Goal: Information Seeking & Learning: Learn about a topic

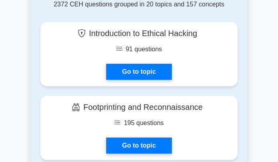
scroll to position [572, 0]
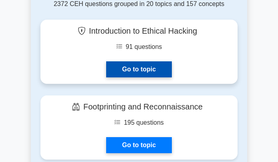
click at [139, 63] on link "Go to topic" at bounding box center [139, 69] width 66 height 16
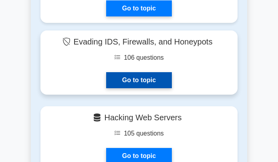
scroll to position [1390, 0]
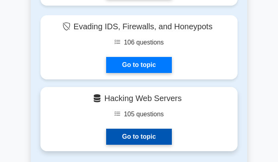
click at [133, 129] on link "Go to topic" at bounding box center [139, 137] width 66 height 16
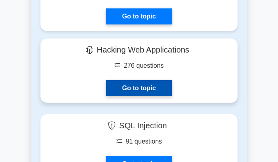
scroll to position [1513, 0]
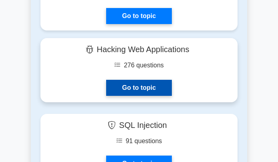
click at [144, 80] on link "Go to topic" at bounding box center [139, 88] width 66 height 16
click at [141, 80] on link "Go to topic" at bounding box center [139, 88] width 66 height 16
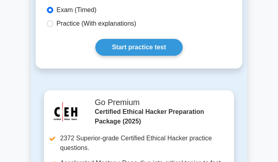
scroll to position [286, 0]
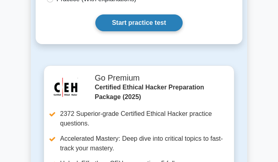
click at [133, 31] on link "Start practice test" at bounding box center [138, 22] width 87 height 17
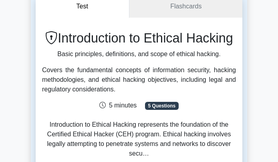
scroll to position [82, 0]
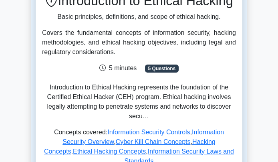
click at [159, 73] on span "5 Questions" at bounding box center [162, 69] width 34 height 8
click at [158, 73] on span "5 Questions" at bounding box center [162, 69] width 34 height 8
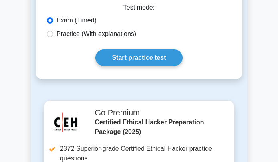
scroll to position [327, 0]
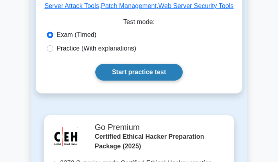
scroll to position [245, 0]
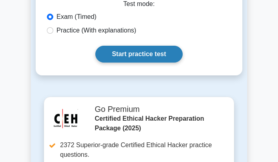
click at [144, 59] on link "Start practice test" at bounding box center [138, 54] width 87 height 17
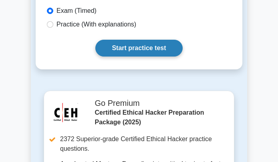
scroll to position [286, 0]
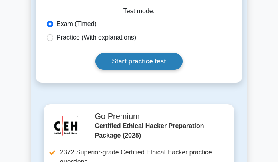
click at [133, 65] on link "Start practice test" at bounding box center [138, 61] width 87 height 17
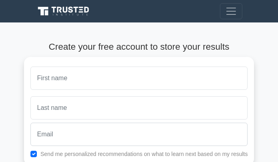
click at [80, 83] on input "text" at bounding box center [139, 78] width 218 height 23
type input "michael"
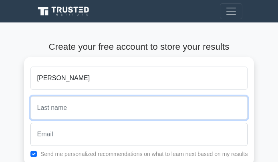
click at [66, 107] on input "text" at bounding box center [139, 107] width 218 height 23
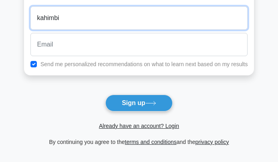
scroll to position [123, 0]
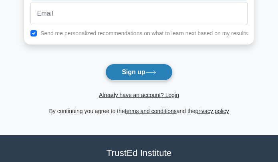
type input "kahimbi"
click at [128, 75] on button "Sign up" at bounding box center [138, 72] width 67 height 17
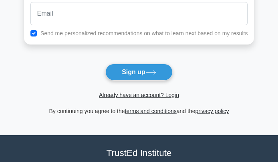
click at [89, 77] on form "Create your free account to store your results michael kahimbi Send me personal…" at bounding box center [139, 17] width 230 height 197
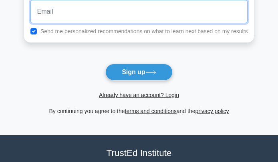
click at [69, 20] on input "email" at bounding box center [139, 11] width 218 height 23
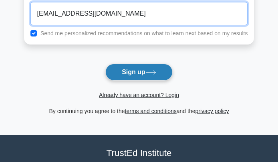
type input "michaelkahimbi535@gmail.com"
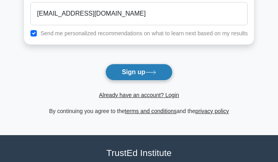
click at [144, 70] on button "Sign up" at bounding box center [138, 72] width 67 height 17
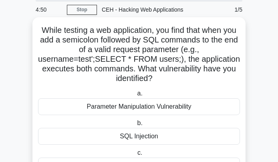
scroll to position [41, 0]
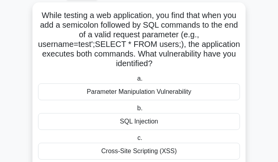
click at [137, 133] on label "c. Cross-Site Scripting (XSS)" at bounding box center [139, 146] width 202 height 26
click at [136, 135] on input "c. Cross-Site Scripting (XSS)" at bounding box center [136, 137] width 0 height 5
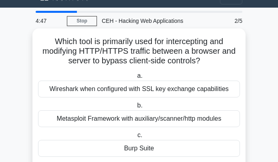
scroll to position [0, 0]
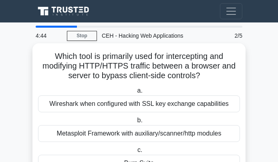
click at [117, 135] on div "Metasploit Framework with auxiliary/scanner/http modules" at bounding box center [139, 133] width 202 height 17
click at [135, 123] on input "b. Metasploit Framework with auxiliary/scanner/http modules" at bounding box center [135, 120] width 0 height 5
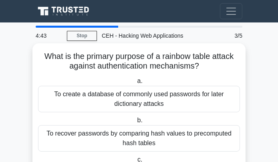
click at [121, 101] on div "To create a database of commonly used passwords for later dictionary attacks" at bounding box center [139, 99] width 202 height 26
click at [135, 84] on input "a. To create a database of commonly used passwords for later dictionary attacks" at bounding box center [135, 81] width 0 height 5
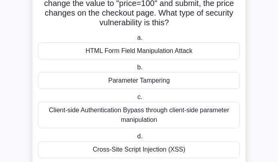
scroll to position [82, 0]
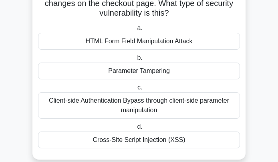
click at [132, 138] on div "Cross-Site Script Injection (XSS)" at bounding box center [139, 139] width 202 height 17
click at [135, 129] on input "d. Cross-Site Script Injection (XSS)" at bounding box center [135, 126] width 0 height 5
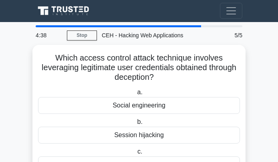
scroll to position [0, 0]
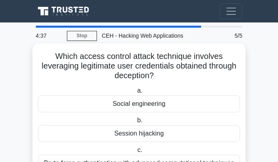
click at [133, 134] on div "Session hijacking" at bounding box center [139, 133] width 202 height 17
click at [135, 123] on input "b. Session hijacking" at bounding box center [135, 120] width 0 height 5
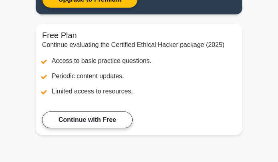
scroll to position [204, 0]
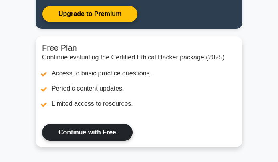
click at [95, 126] on link "Continue with Free" at bounding box center [87, 132] width 91 height 17
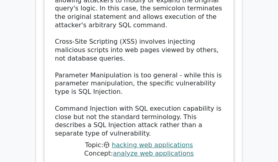
scroll to position [1185, 0]
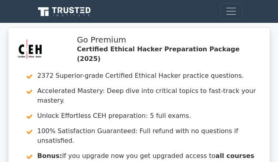
scroll to position [123, 0]
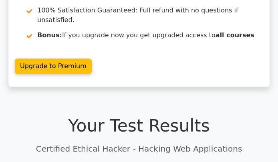
click at [140, 116] on h1 "Your Test Results" at bounding box center [139, 126] width 207 height 20
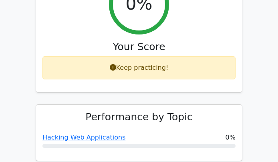
click at [138, 56] on div "Keep practicing!" at bounding box center [138, 67] width 193 height 23
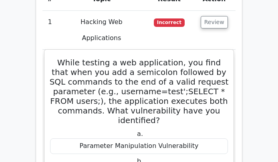
scroll to position [940, 0]
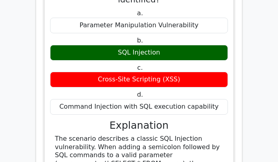
click at [138, 72] on div "Cross-Site Scripting (XSS)" at bounding box center [139, 80] width 178 height 16
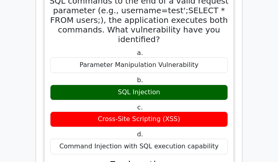
scroll to position [859, 0]
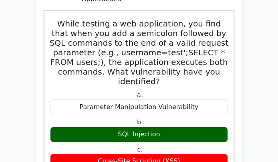
click at [140, 127] on div "SQL Injection" at bounding box center [139, 135] width 178 height 16
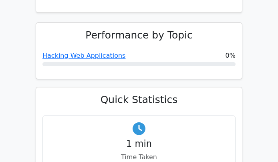
scroll to position [327, 0]
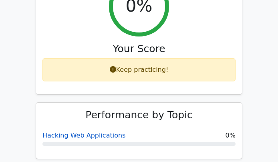
click at [88, 131] on link "Hacking Web Applications" at bounding box center [83, 135] width 83 height 8
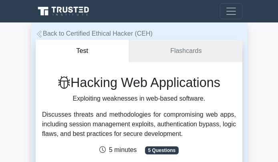
scroll to position [204, 0]
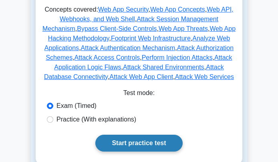
click at [155, 142] on link "Start practice test" at bounding box center [138, 143] width 87 height 17
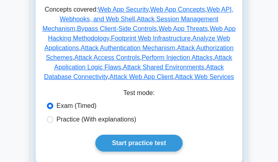
click at [103, 122] on label "Practice (With explanations)" at bounding box center [97, 120] width 80 height 10
click at [53, 122] on input "Practice (With explanations)" at bounding box center [50, 119] width 6 height 6
radio input "true"
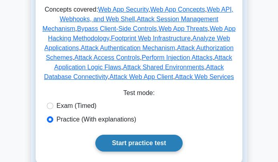
click at [155, 144] on link "Start practice test" at bounding box center [138, 143] width 87 height 17
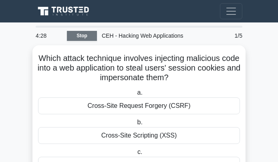
click at [86, 37] on link "Stop" at bounding box center [82, 36] width 30 height 10
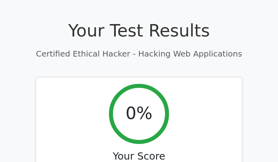
scroll to position [204, 0]
